Goal: Transaction & Acquisition: Purchase product/service

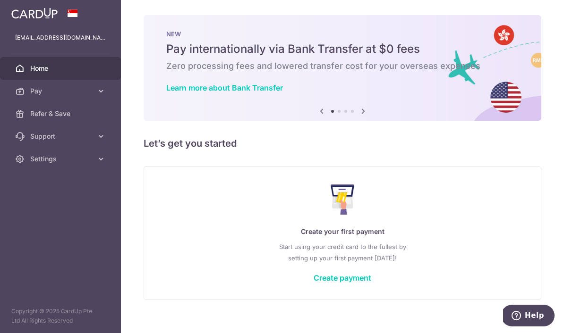
click at [358, 117] on icon at bounding box center [363, 111] width 11 height 12
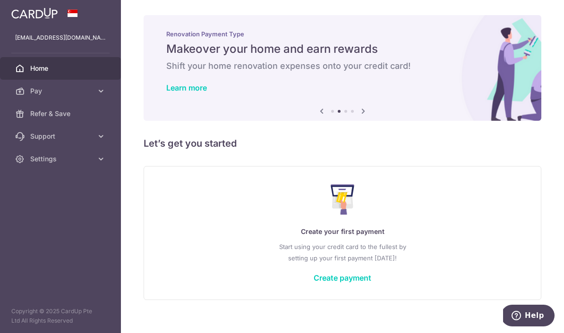
click at [358, 112] on icon at bounding box center [363, 111] width 11 height 12
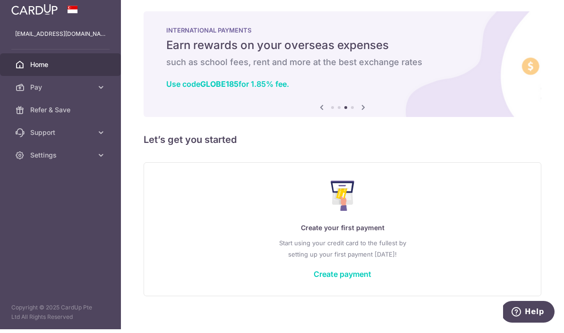
click at [311, 111] on img at bounding box center [343, 68] width 398 height 106
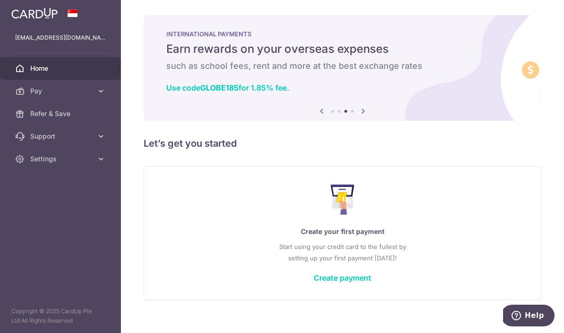
click at [358, 107] on icon at bounding box center [363, 111] width 11 height 12
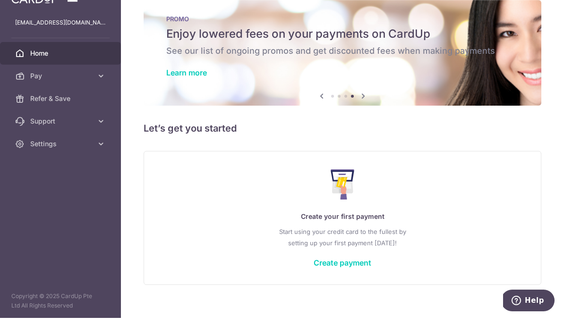
click at [316, 113] on icon at bounding box center [321, 111] width 11 height 12
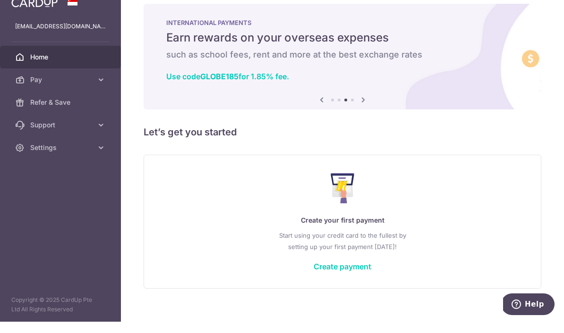
click at [166, 89] on link "Use code GLOBE185 for 1.85% fee." at bounding box center [227, 87] width 123 height 9
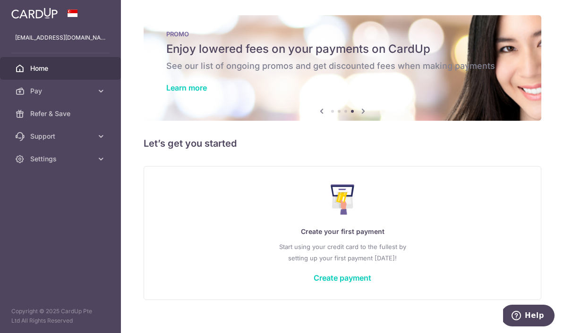
click at [316, 115] on icon at bounding box center [321, 111] width 11 height 12
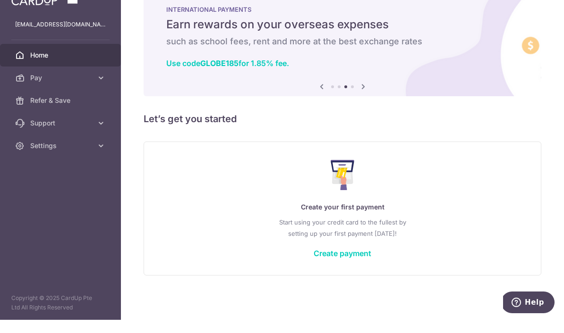
scroll to position [12, 0]
click at [314, 262] on link "Create payment" at bounding box center [343, 266] width 58 height 9
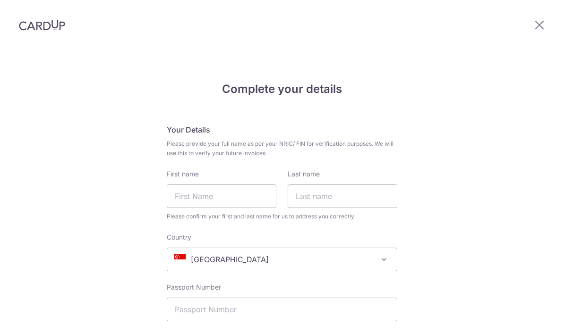
click at [372, 248] on span "[GEOGRAPHIC_DATA]" at bounding box center [282, 259] width 230 height 23
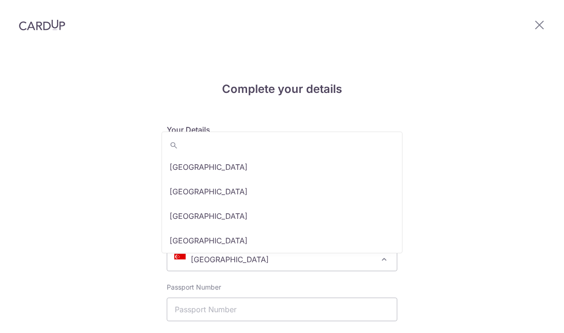
scroll to position [4814, 0]
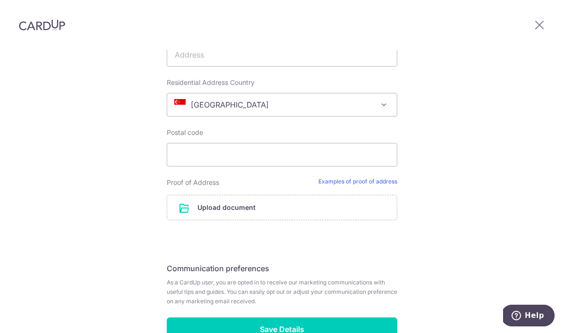
scroll to position [514, 0]
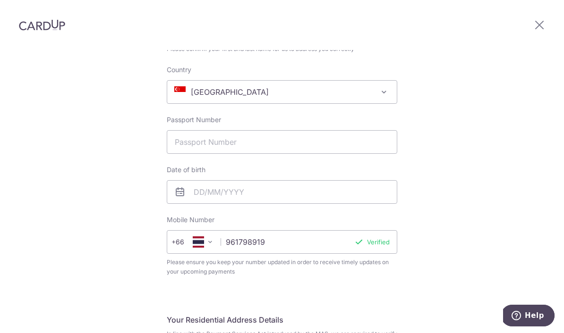
scroll to position [125, 0]
